Goal: Find contact information: Find contact information

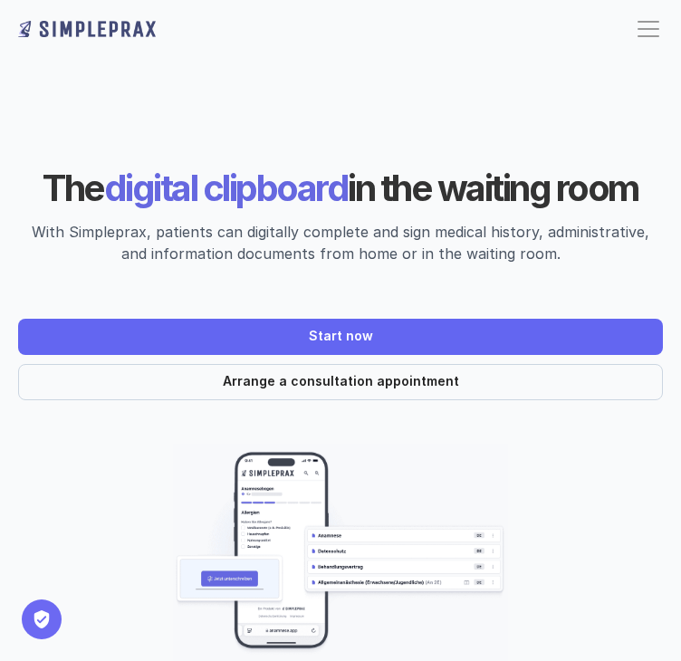
click at [653, 23] on div at bounding box center [648, 28] width 29 height 29
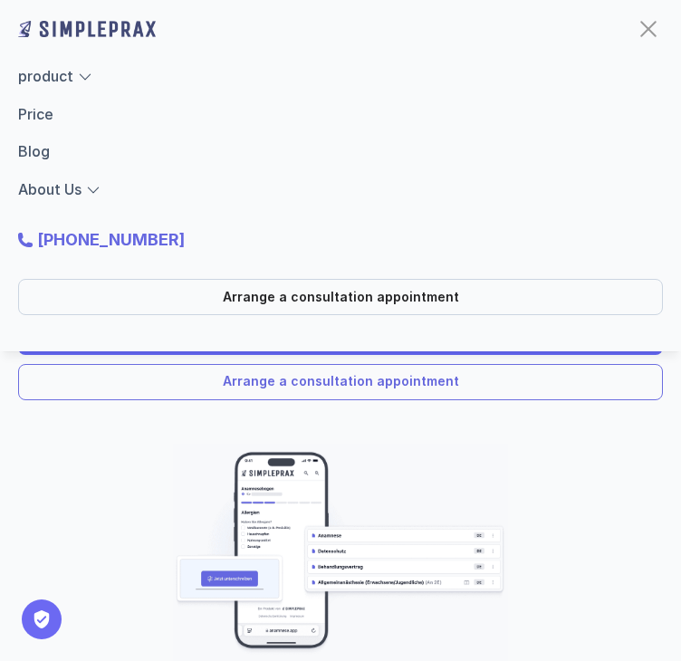
click at [65, 394] on link "Arrange a consultation appointment" at bounding box center [340, 382] width 645 height 36
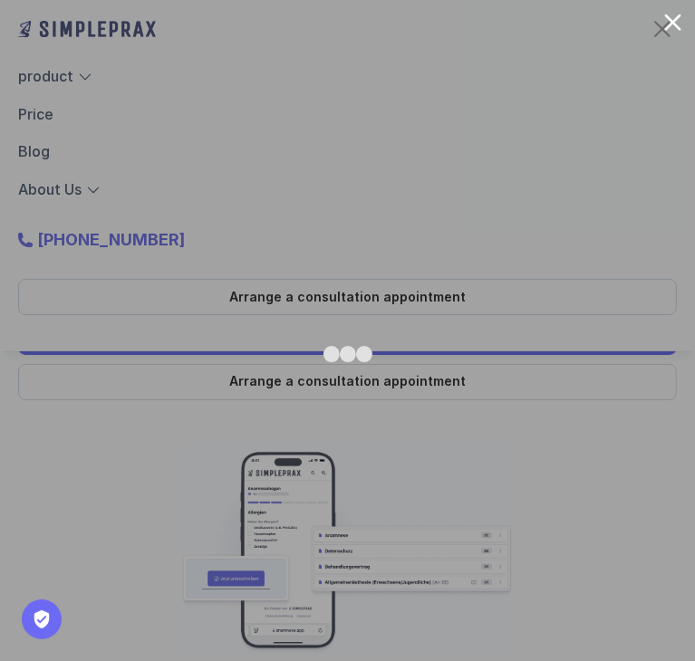
click at [677, 22] on div at bounding box center [672, 22] width 17 height 17
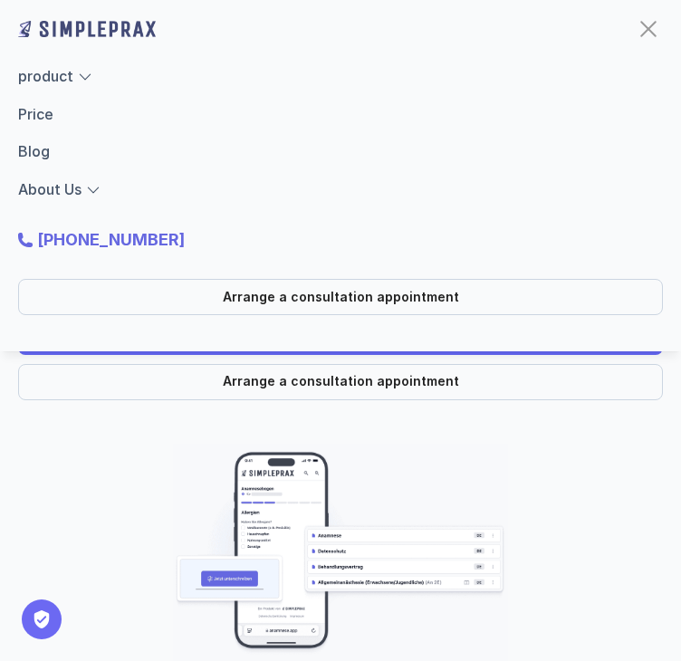
click at [628, 178] on div "product Price Blog About Us" at bounding box center [340, 133] width 645 height 136
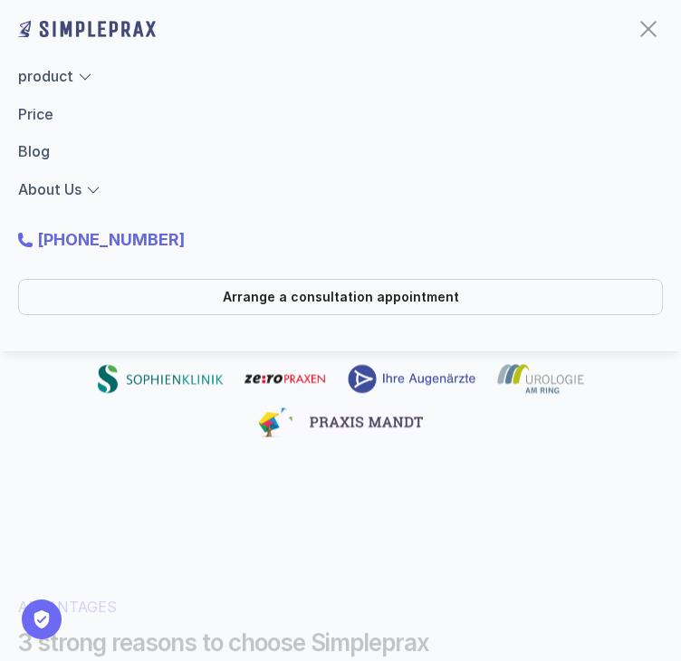
scroll to position [996, 0]
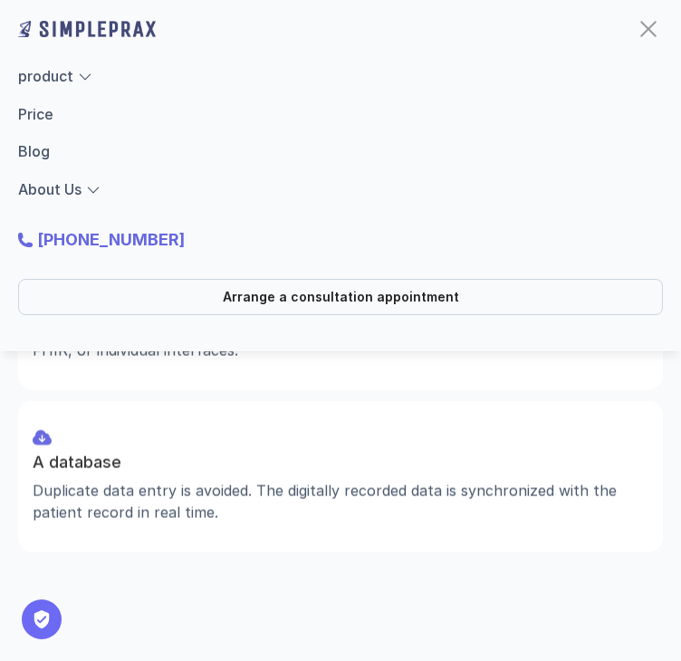
click at [639, 24] on div at bounding box center [648, 28] width 29 height 29
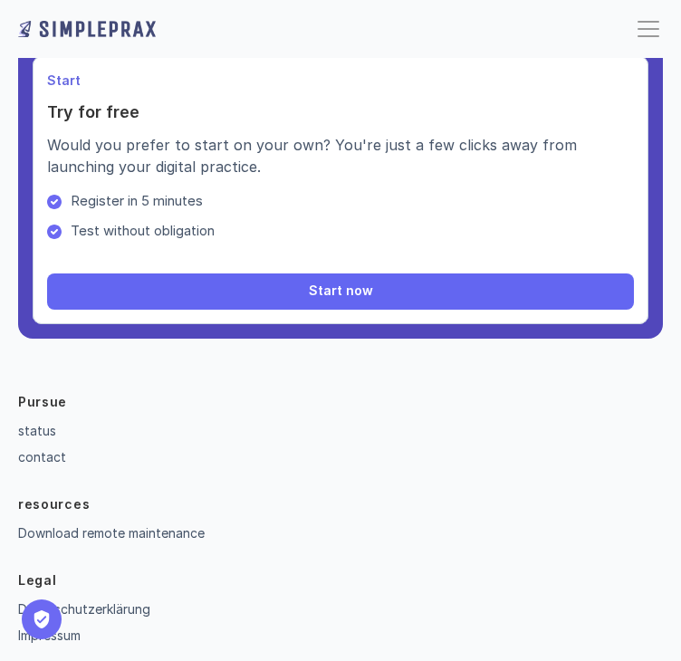
scroll to position [7855, 0]
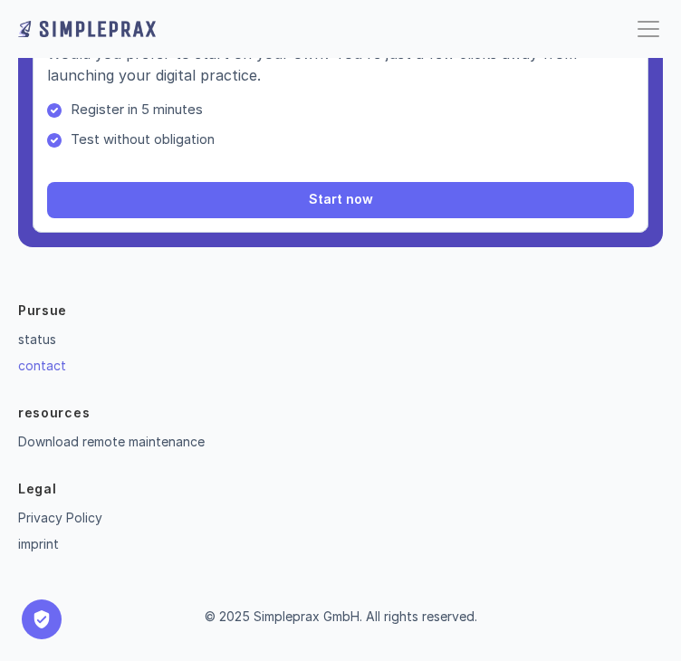
click at [53, 364] on font "contact" at bounding box center [42, 365] width 48 height 15
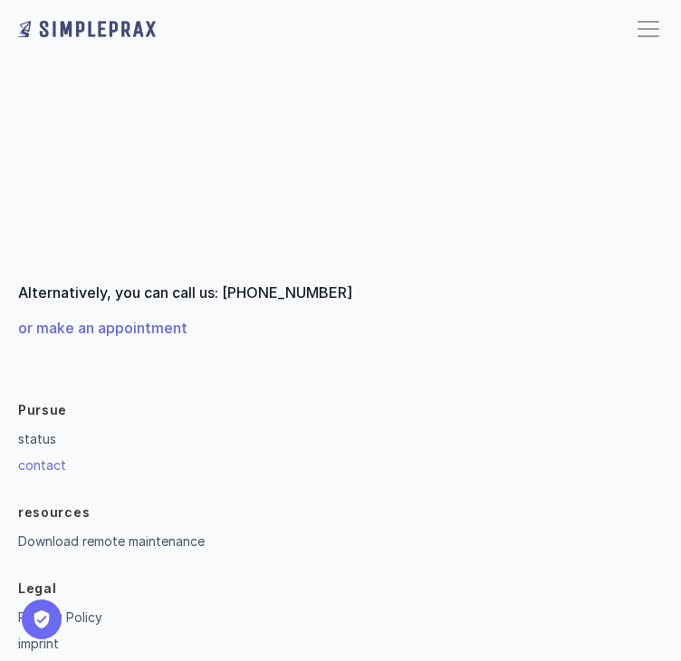
scroll to position [815, 0]
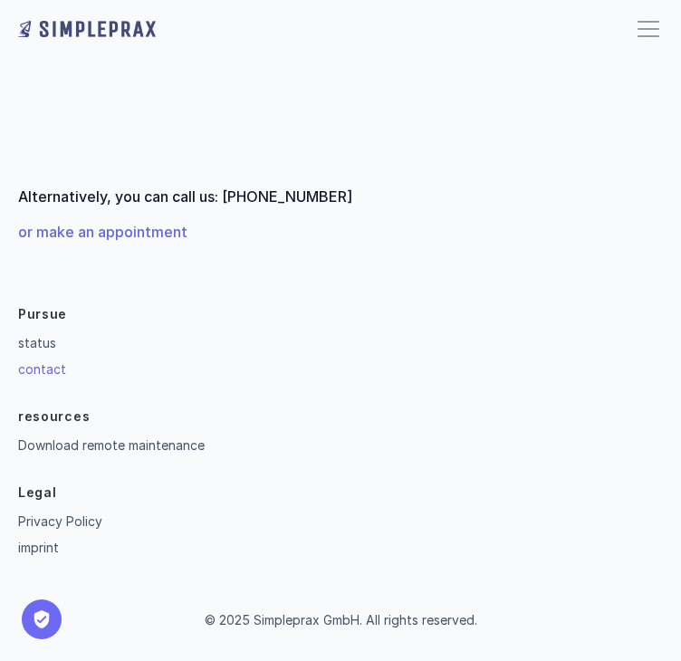
drag, startPoint x: 225, startPoint y: 192, endPoint x: 351, endPoint y: 189, distance: 126.8
click at [351, 189] on p "Alternatively, you can call us: [PHONE_NUMBER]" at bounding box center [340, 196] width 645 height 17
copy font "[PHONE_NUMBER]"
